Goal: Information Seeking & Learning: Find specific fact

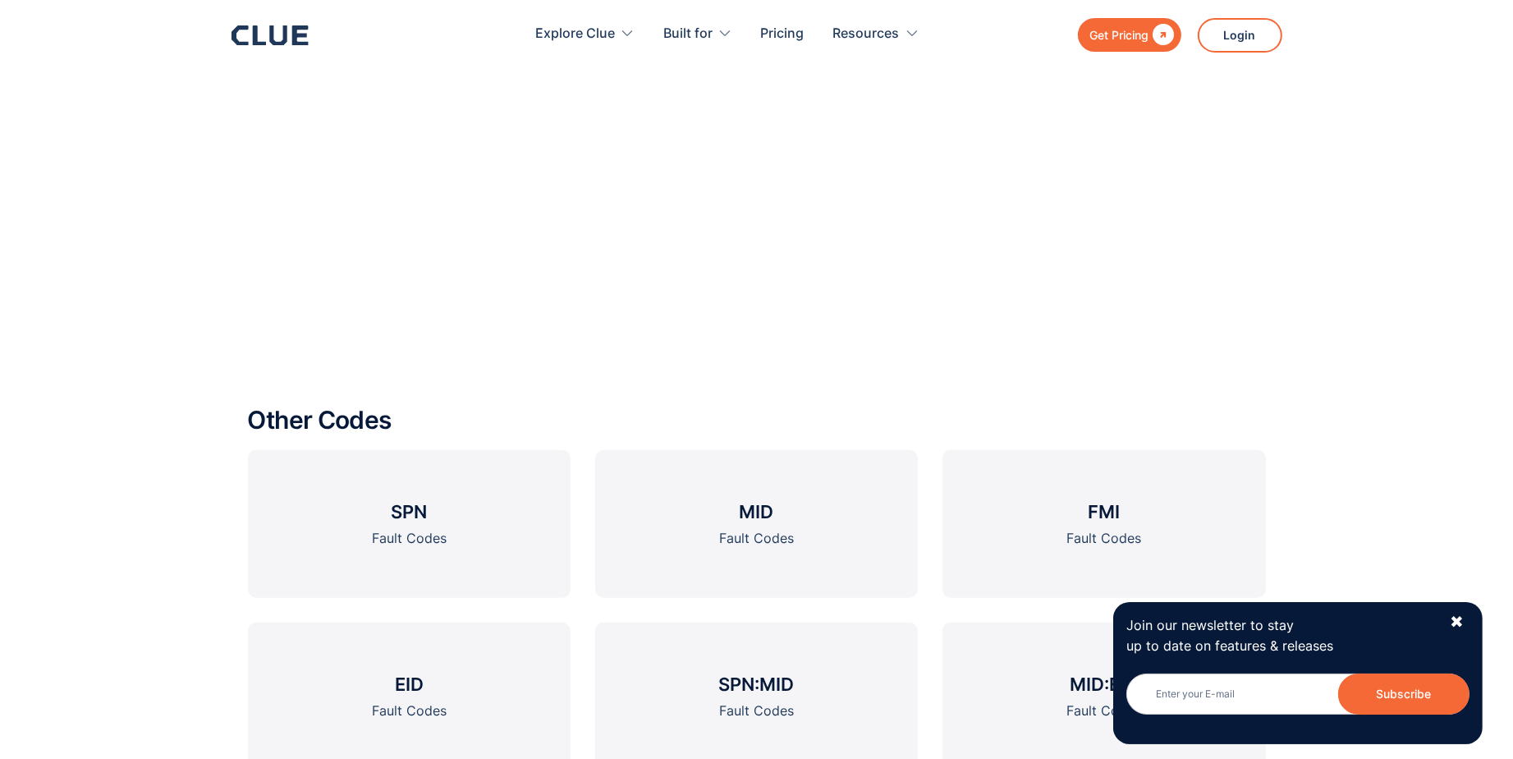
scroll to position [1806, 0]
click at [484, 544] on link "SPN Fault Codes" at bounding box center [409, 526] width 323 height 148
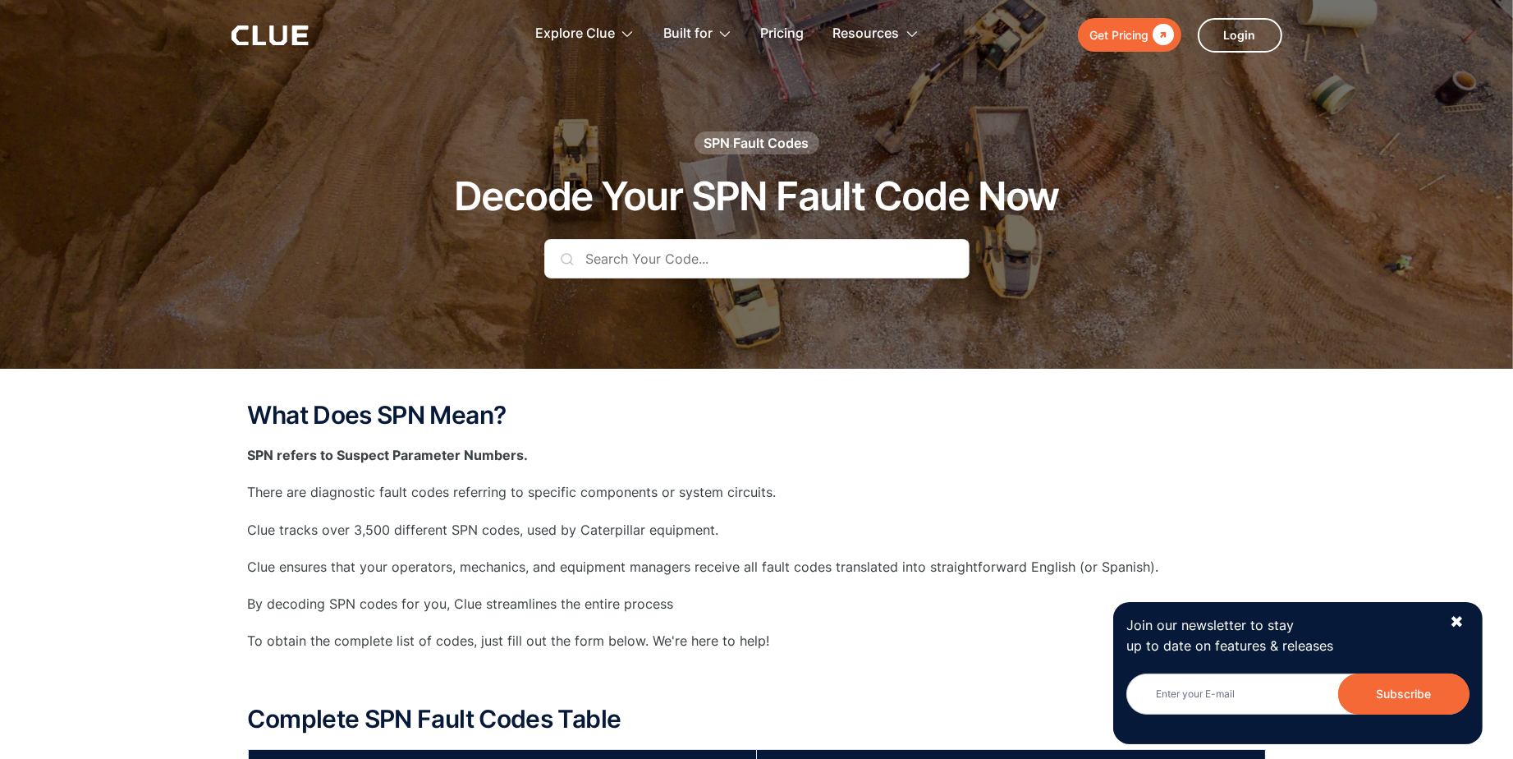
click at [751, 268] on input "text" at bounding box center [756, 258] width 425 height 39
click at [650, 263] on input "text" at bounding box center [756, 258] width 425 height 39
paste input "520216"
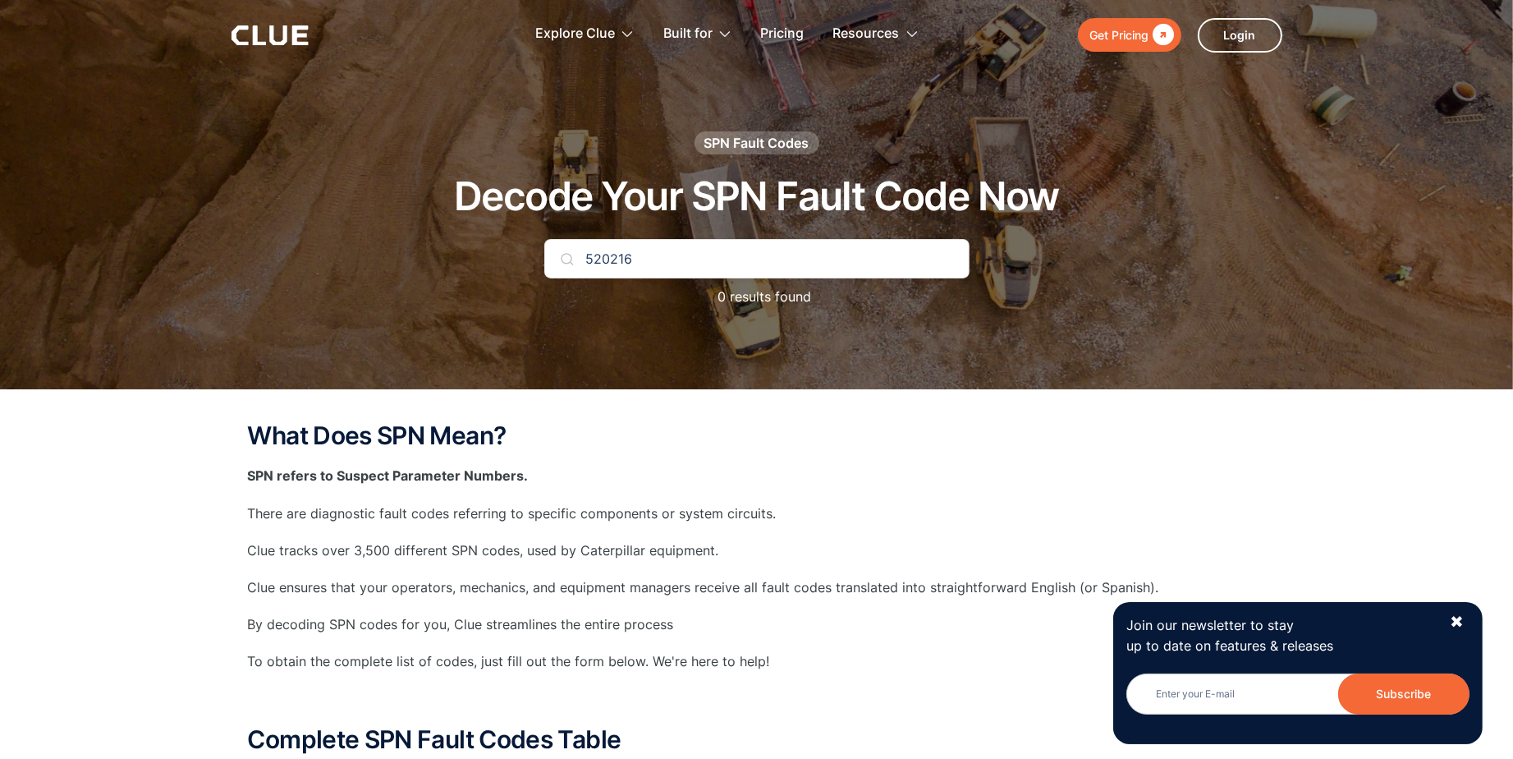
type input "520216"
